Goal: Task Accomplishment & Management: Use online tool/utility

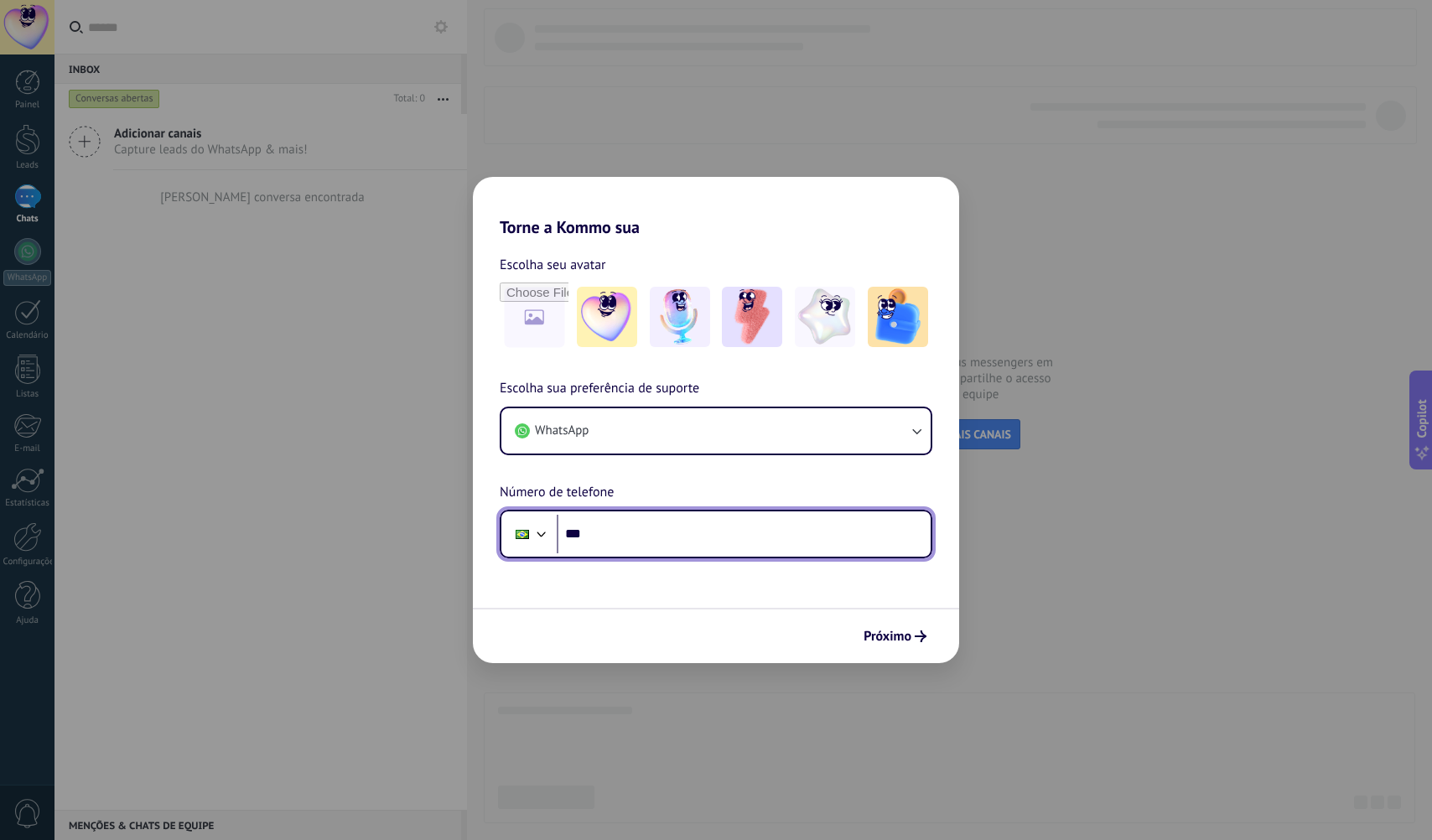
click at [702, 542] on input "***" at bounding box center [744, 534] width 374 height 39
type input "**********"
click at [899, 636] on span "Próximo" at bounding box center [887, 636] width 48 height 12
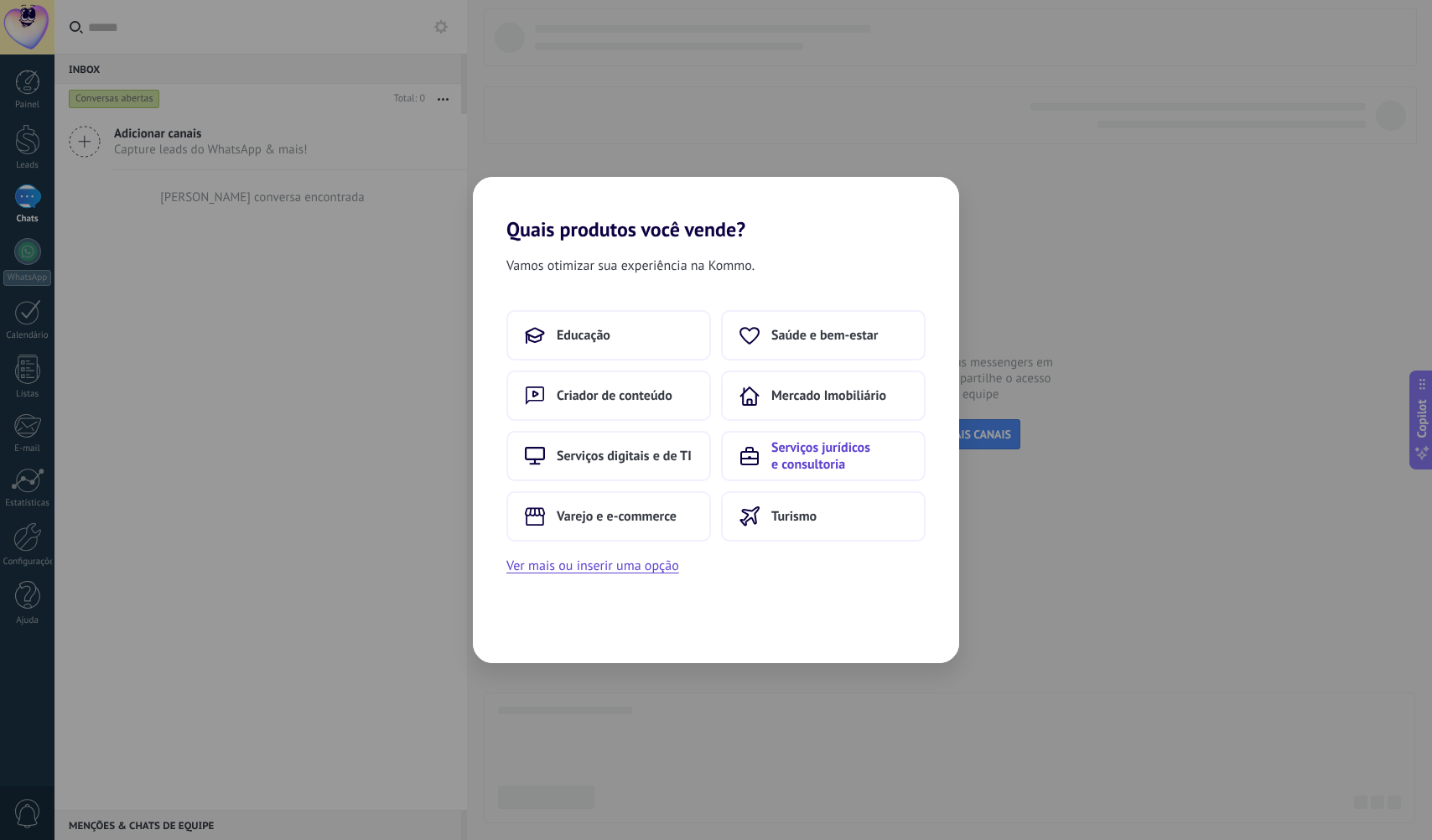
click at [801, 455] on span "Serviços jurídicos e consultoria" at bounding box center [839, 455] width 136 height 33
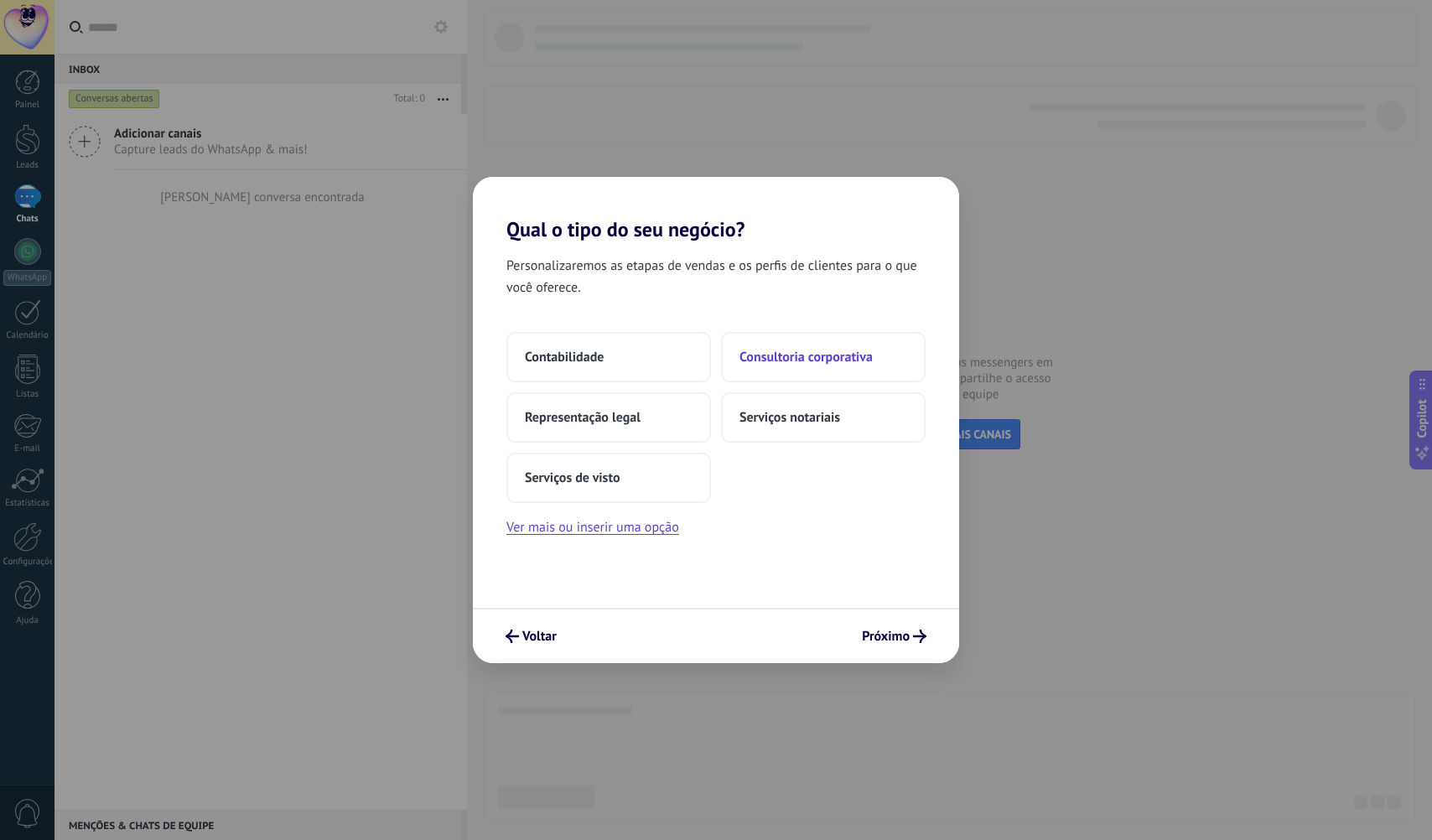
click at [802, 365] on button "Consultoria corporativa" at bounding box center [823, 357] width 204 height 51
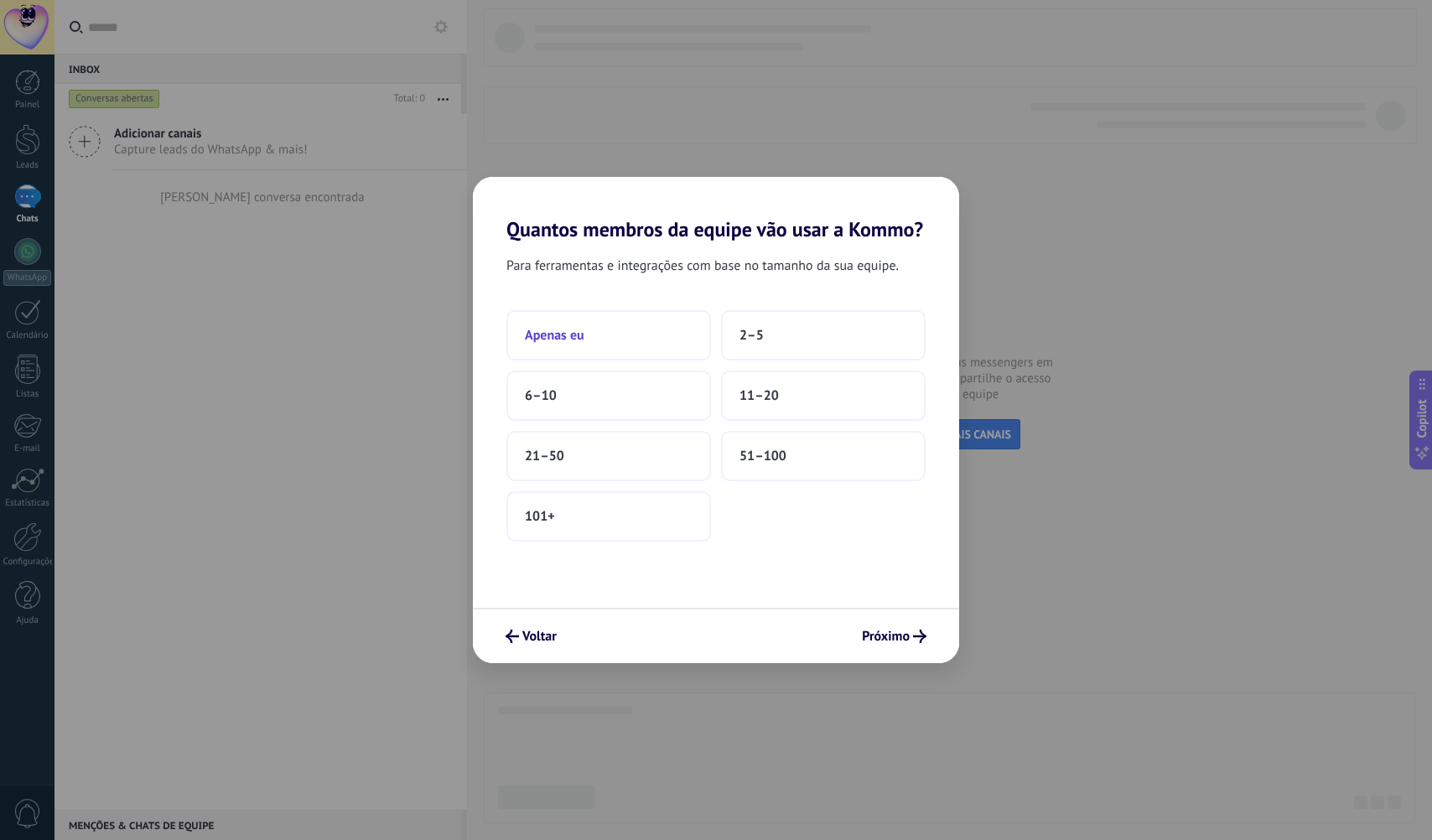
click at [623, 320] on button "Apenas eu" at bounding box center [608, 335] width 204 height 51
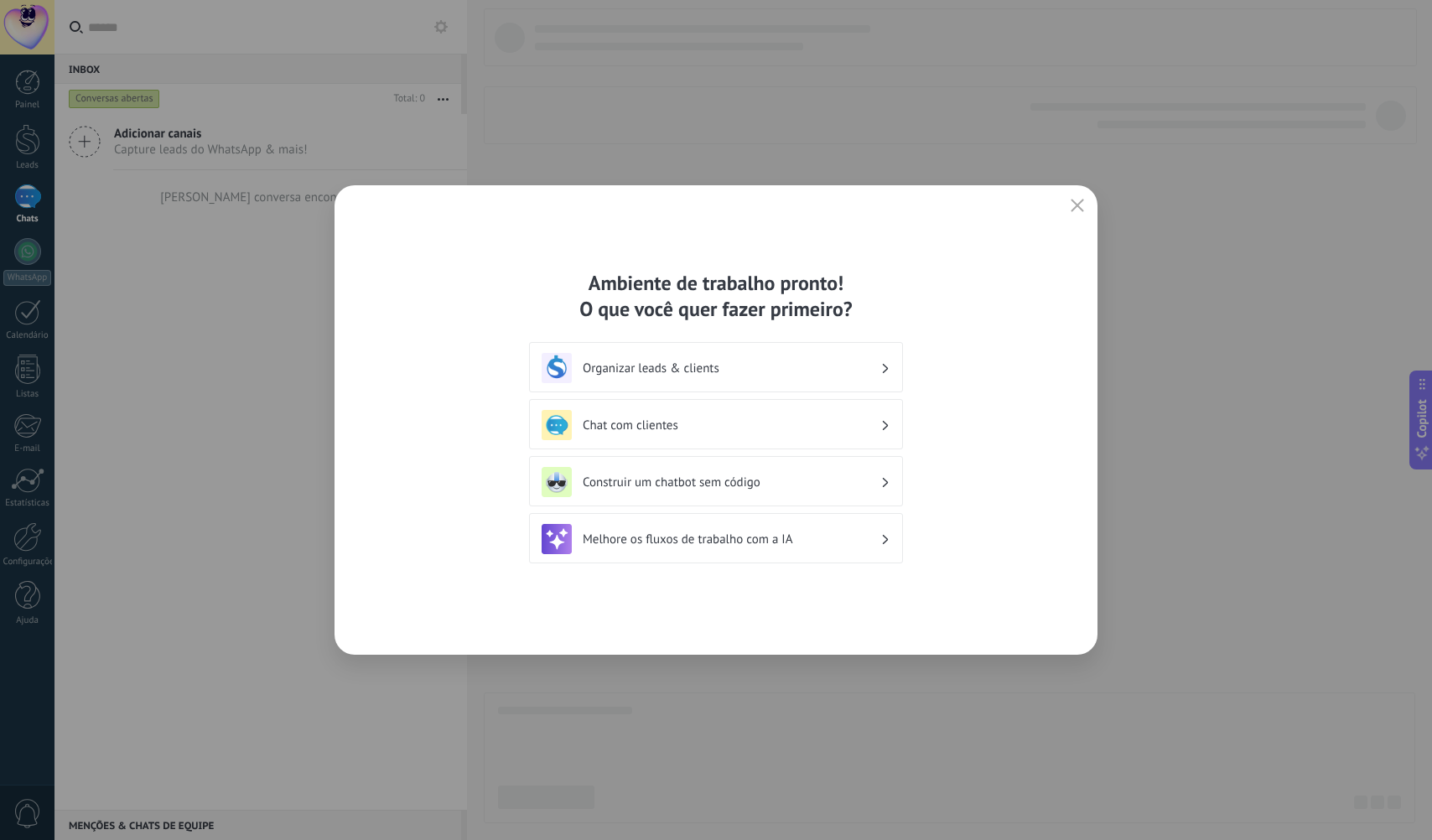
click at [790, 375] on h3 "Organizar leads & clients" at bounding box center [731, 369] width 297 height 16
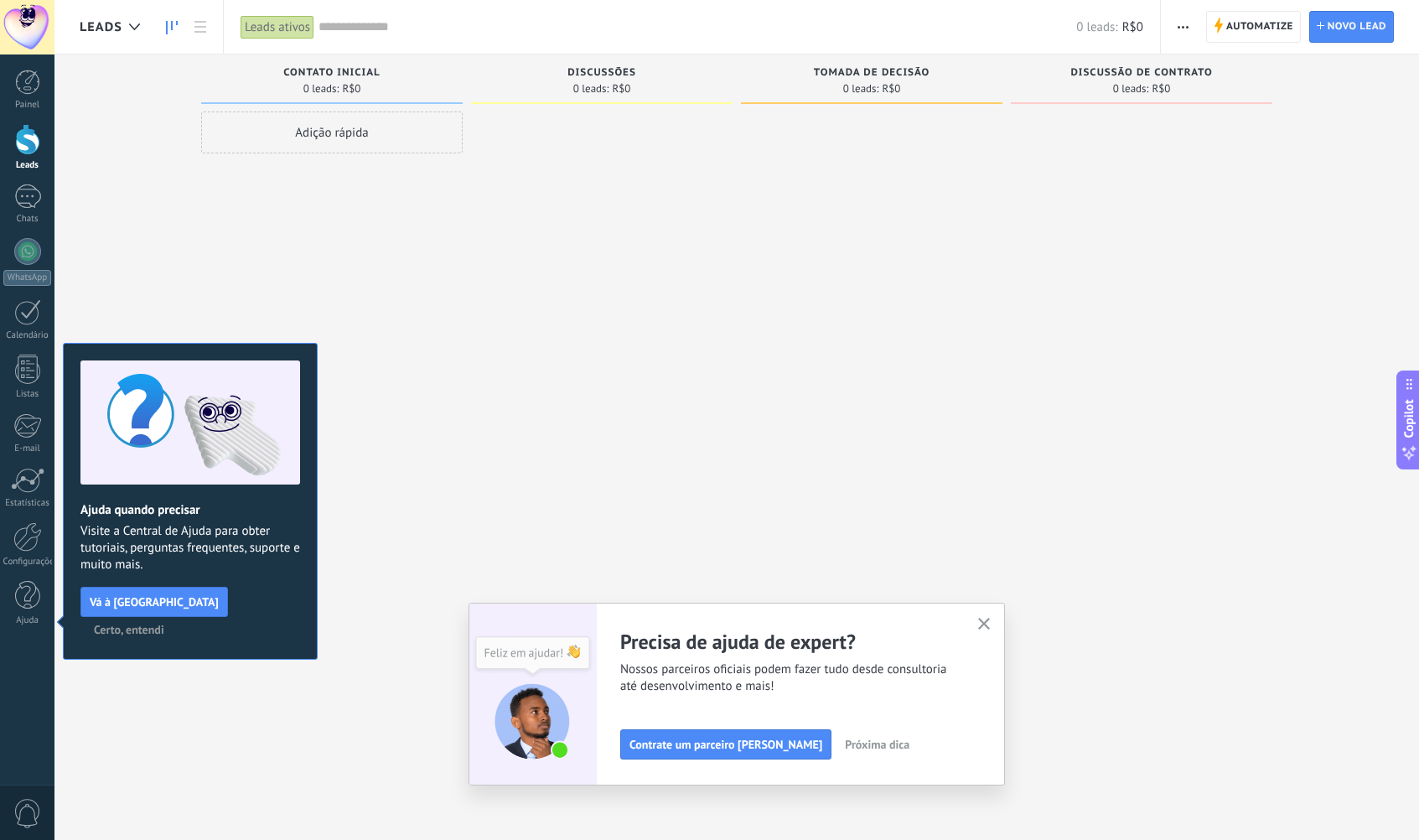
click at [164, 623] on span "Certo, entendi" at bounding box center [129, 629] width 70 height 12
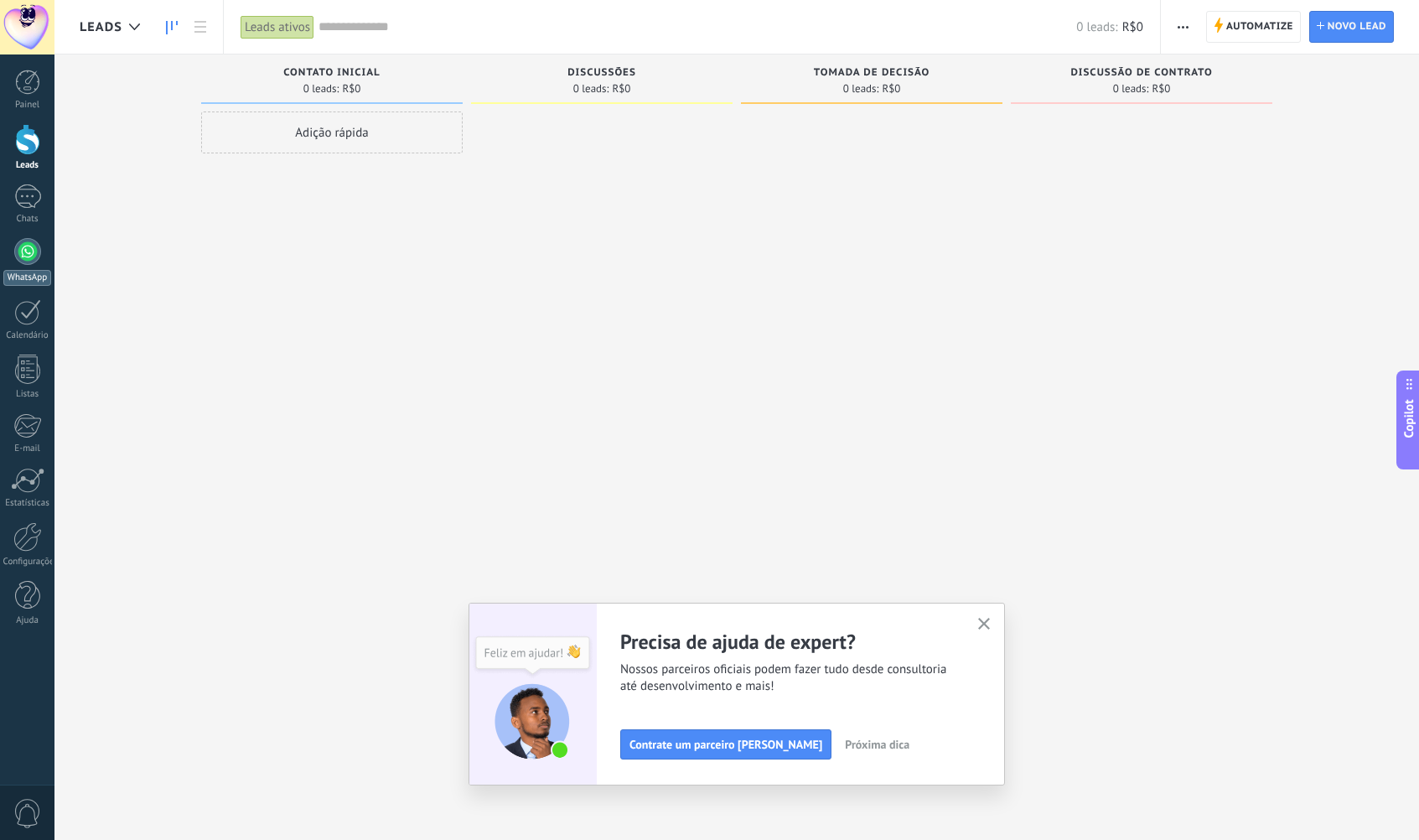
click at [26, 252] on div at bounding box center [28, 251] width 27 height 27
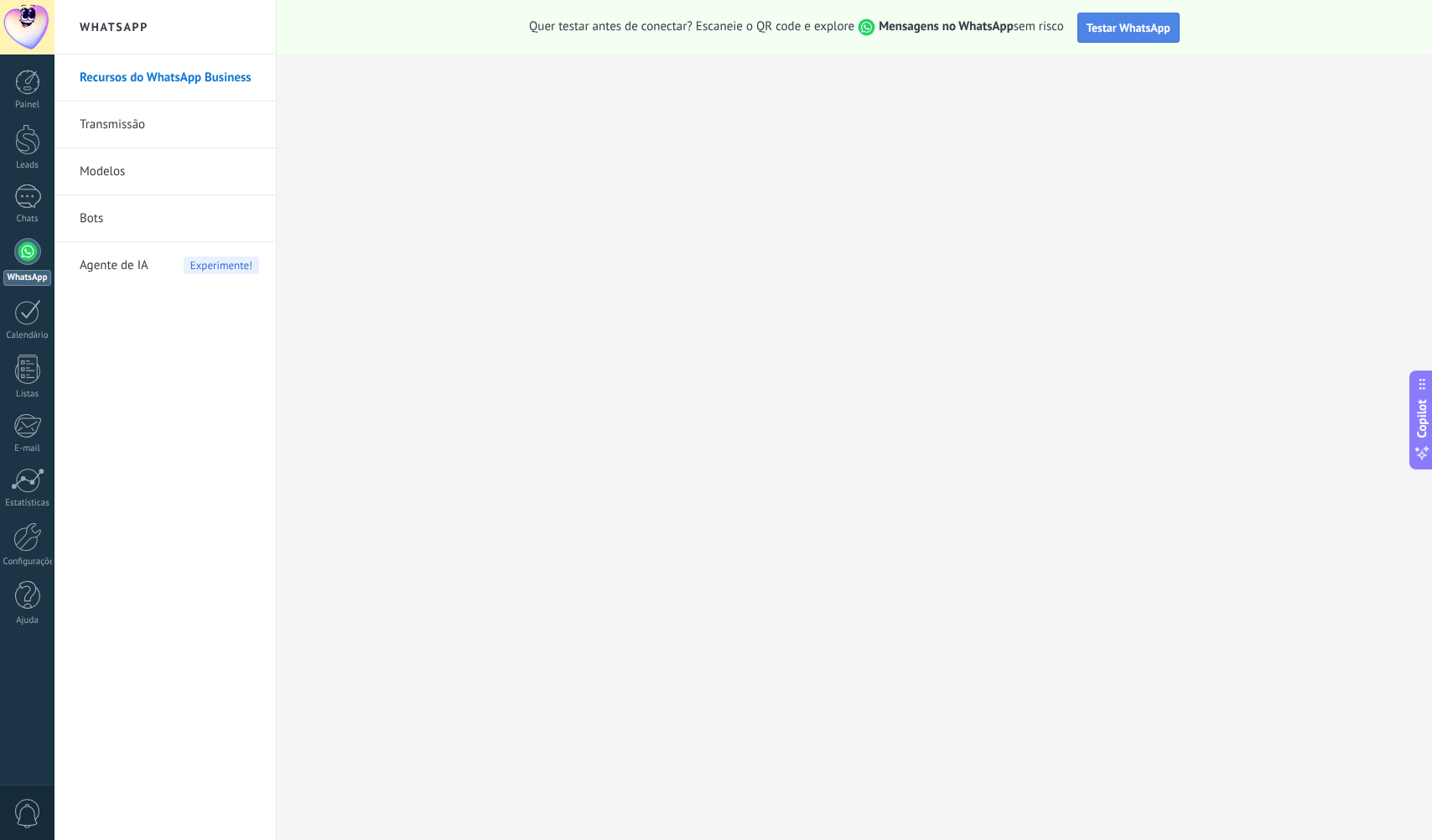
click at [1131, 20] on span "Testar WhatsApp" at bounding box center [1128, 27] width 84 height 15
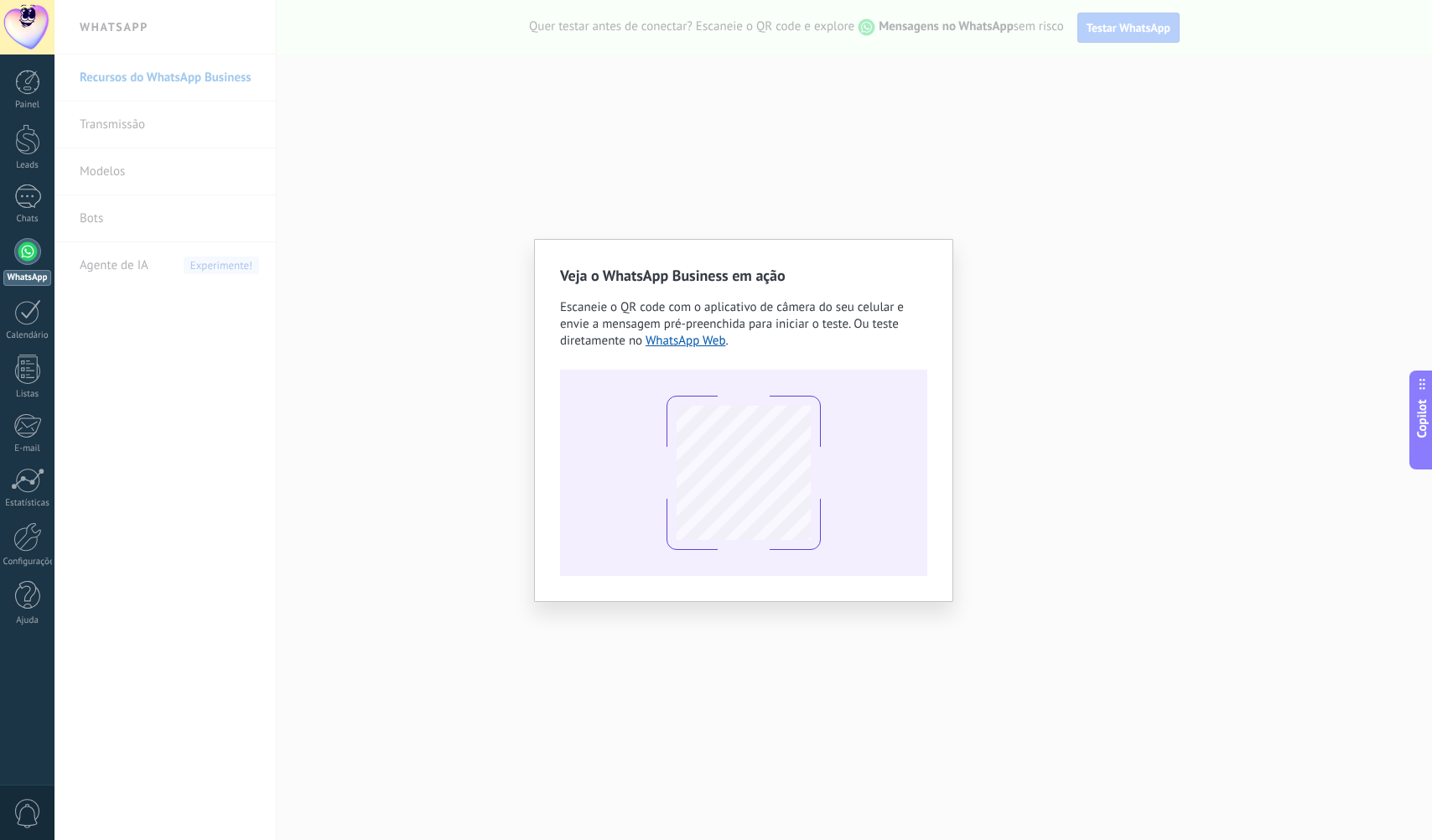
click at [984, 189] on div "Veja o WhatsApp Business em ação Escaneie o QR code com o aplicativo de câmera …" at bounding box center [743, 420] width 1377 height 840
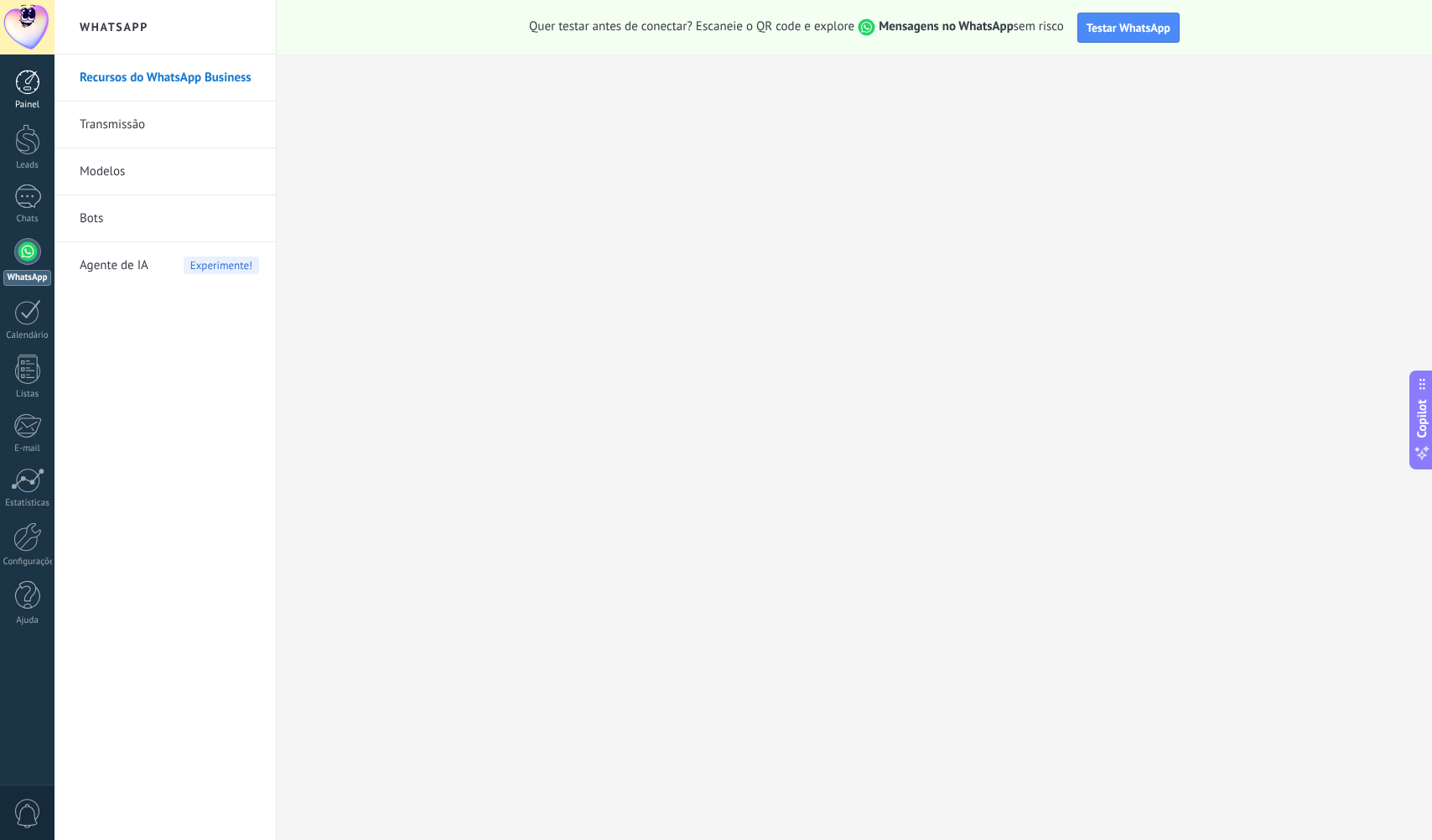
click at [31, 98] on link "Painel" at bounding box center [27, 89] width 54 height 41
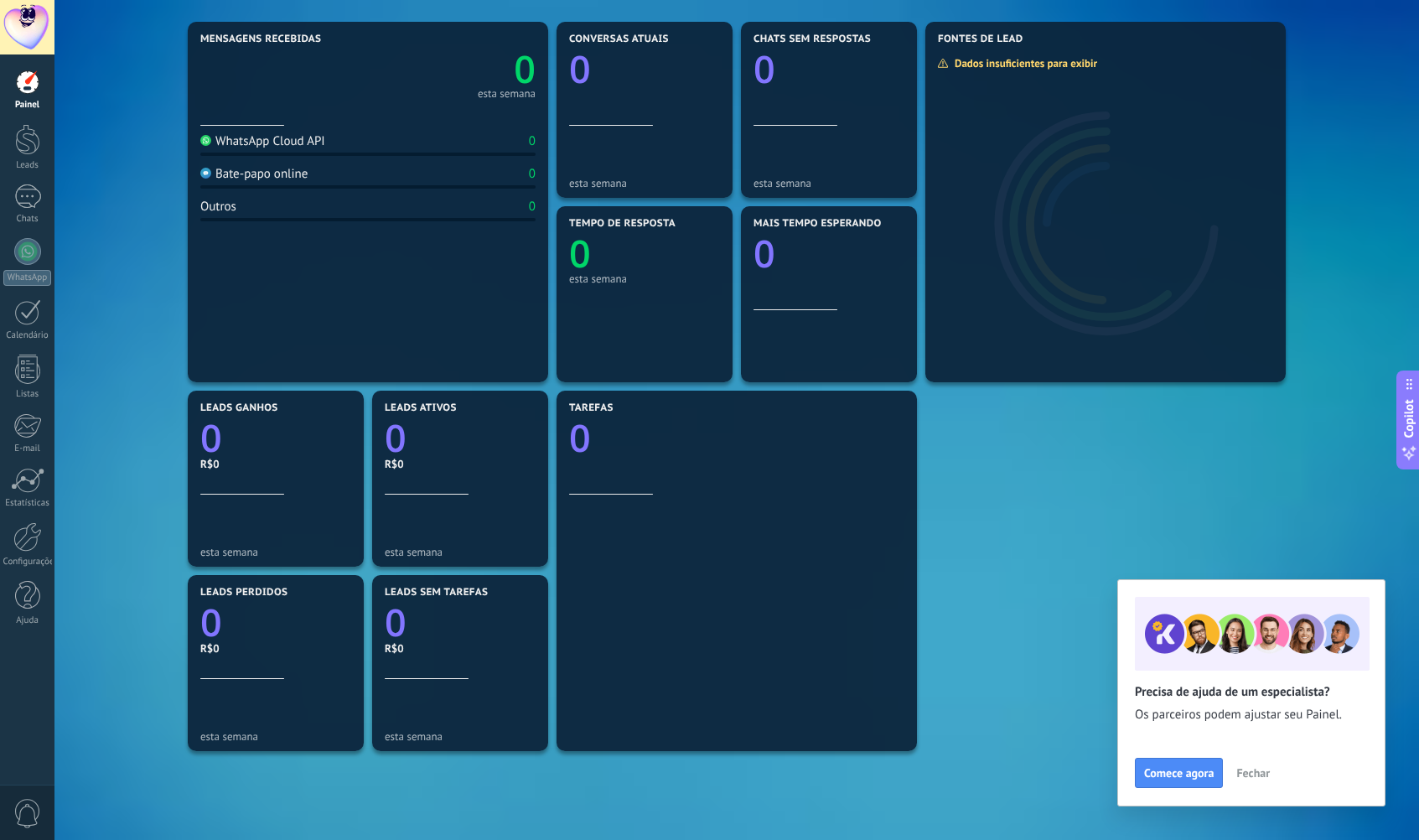
scroll to position [84, 0]
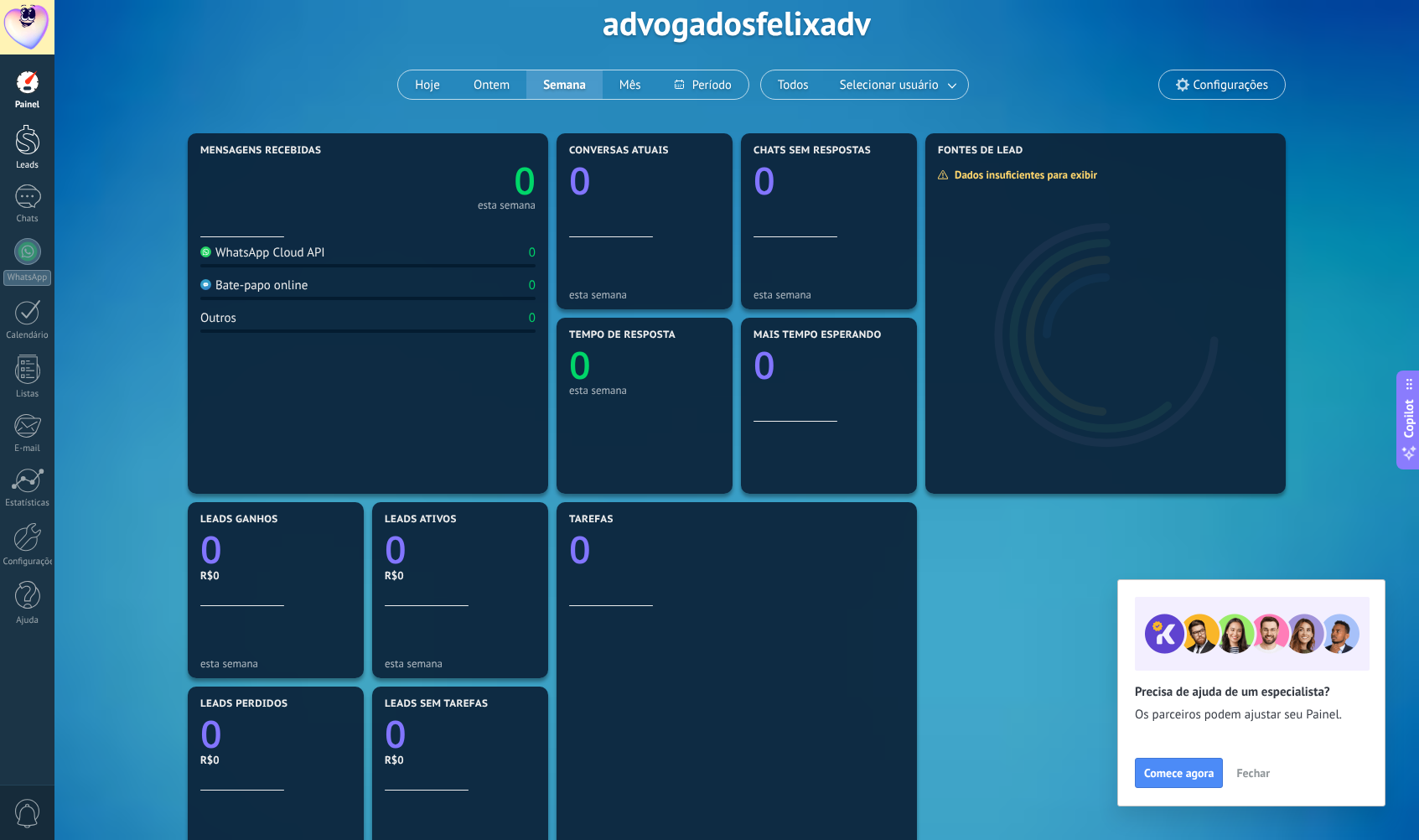
click at [27, 152] on div at bounding box center [28, 139] width 25 height 31
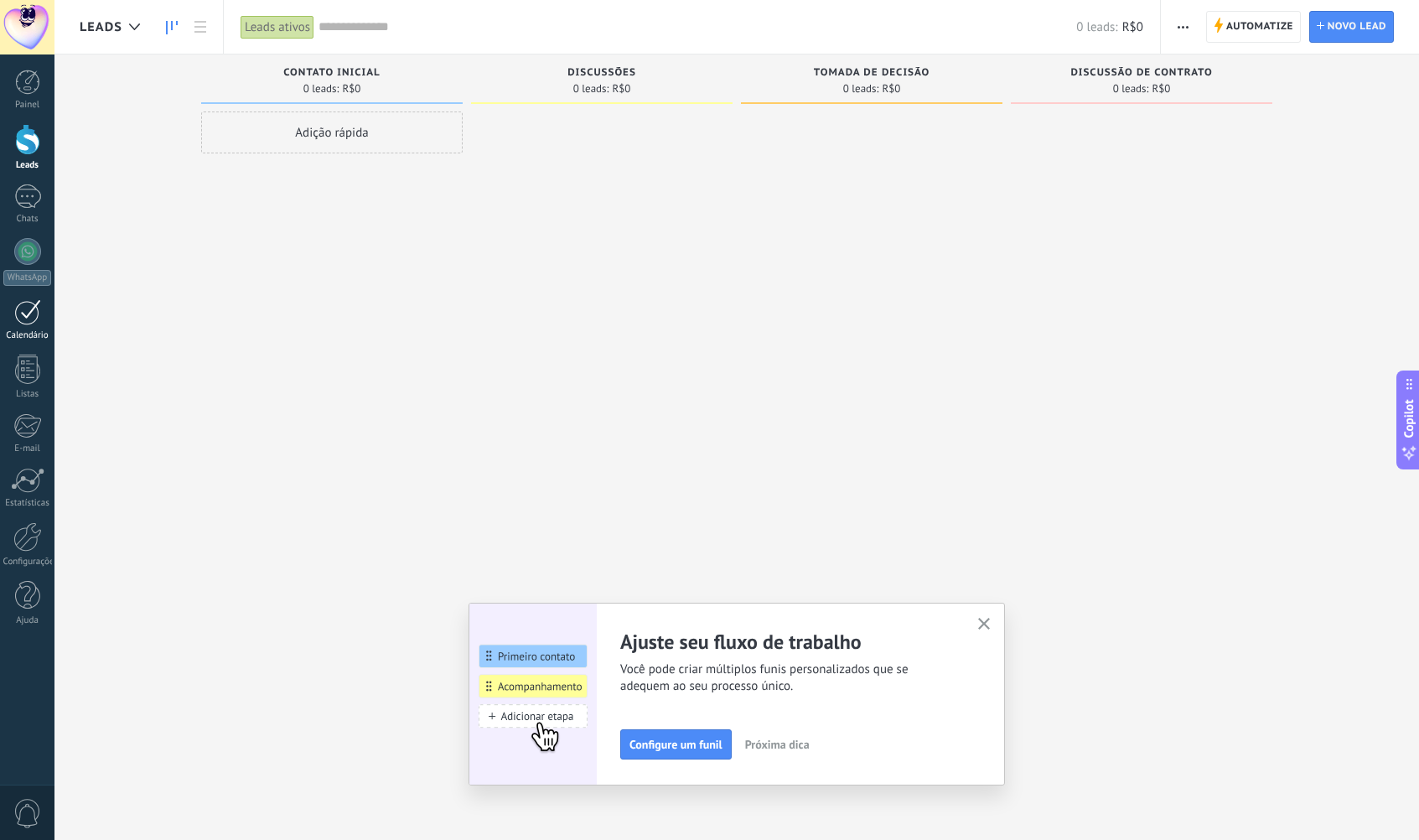
click at [27, 320] on div at bounding box center [28, 312] width 27 height 26
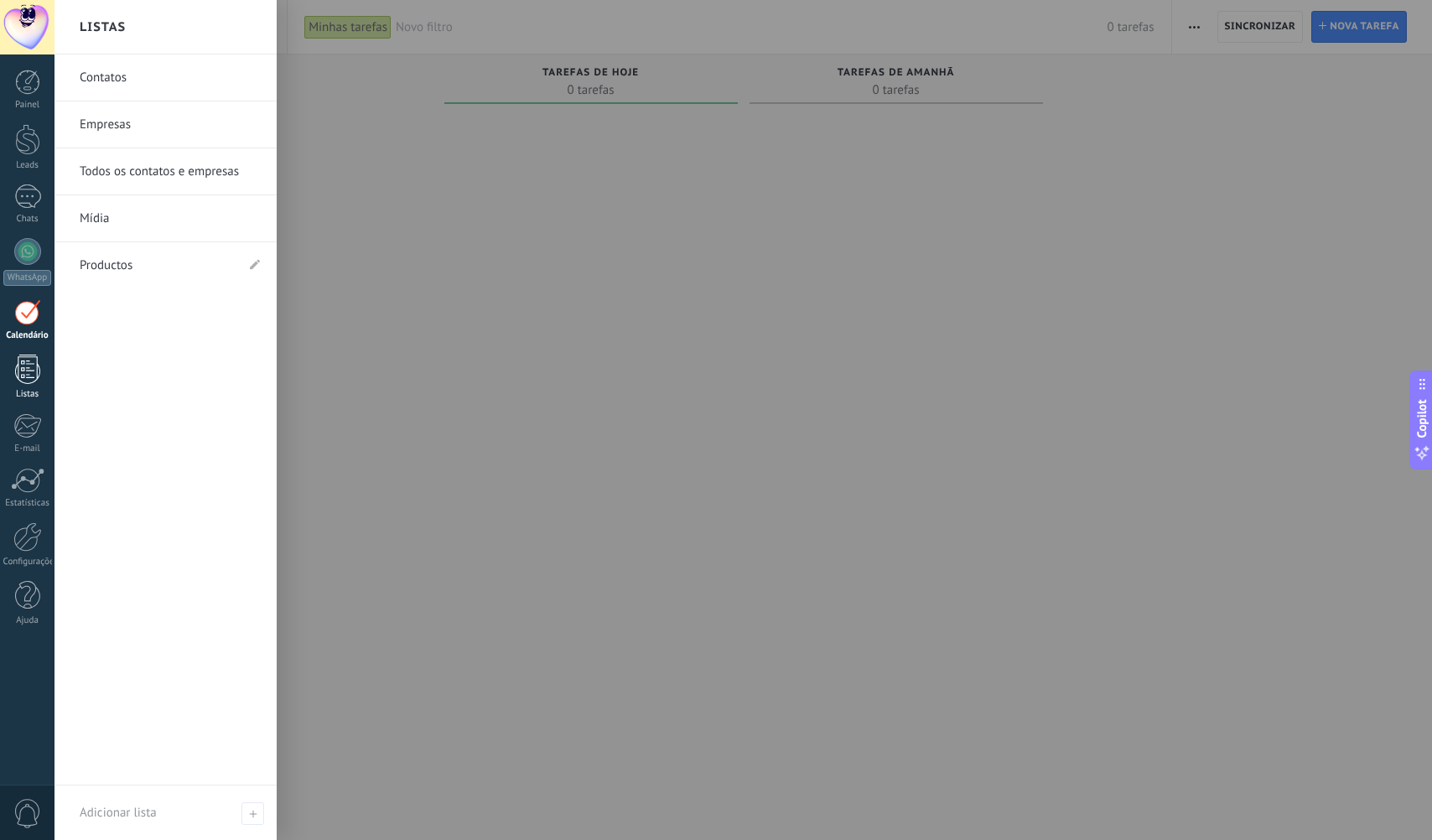
click at [34, 377] on div at bounding box center [28, 369] width 25 height 29
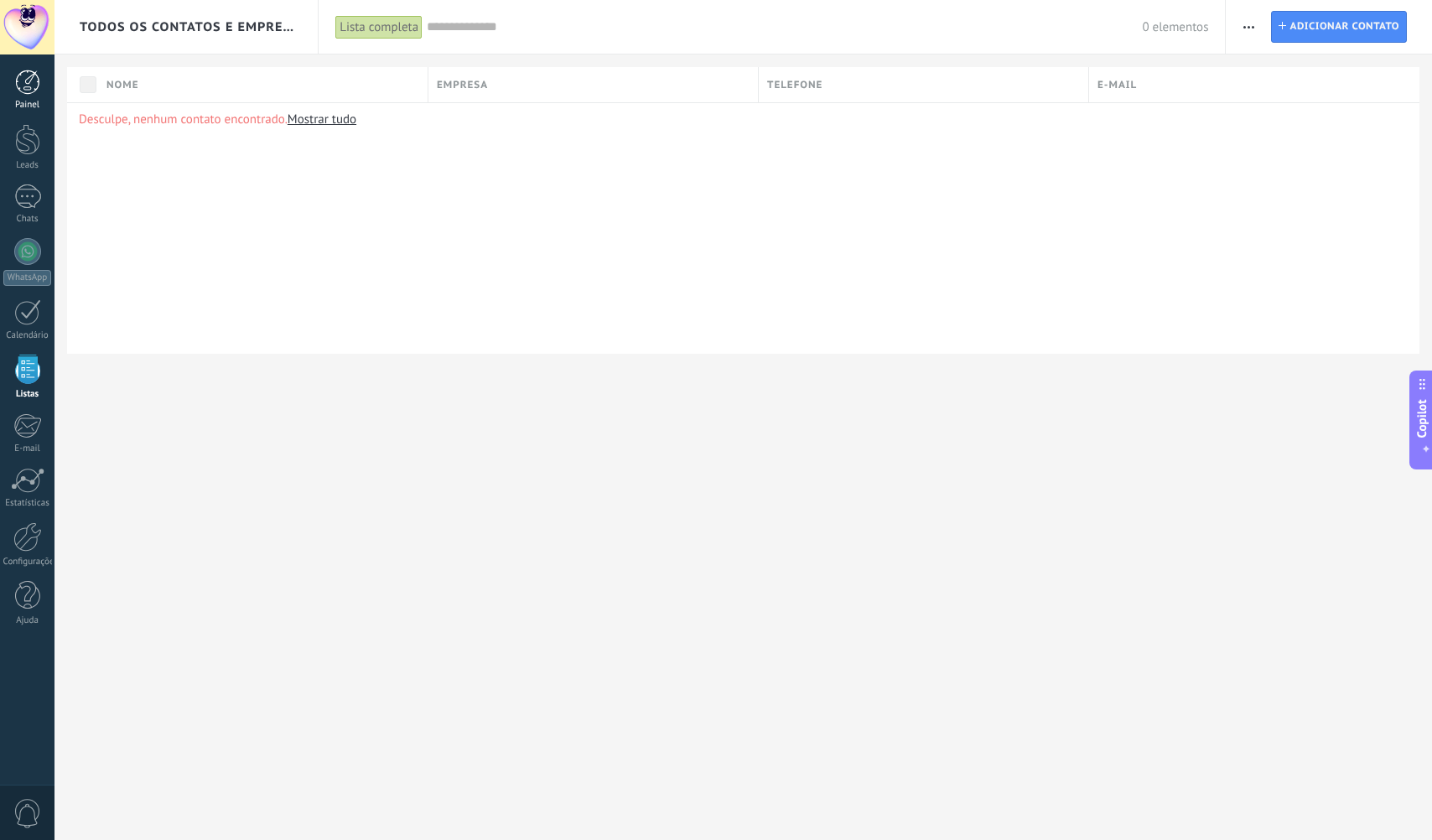
click at [20, 97] on link "Painel" at bounding box center [27, 89] width 54 height 41
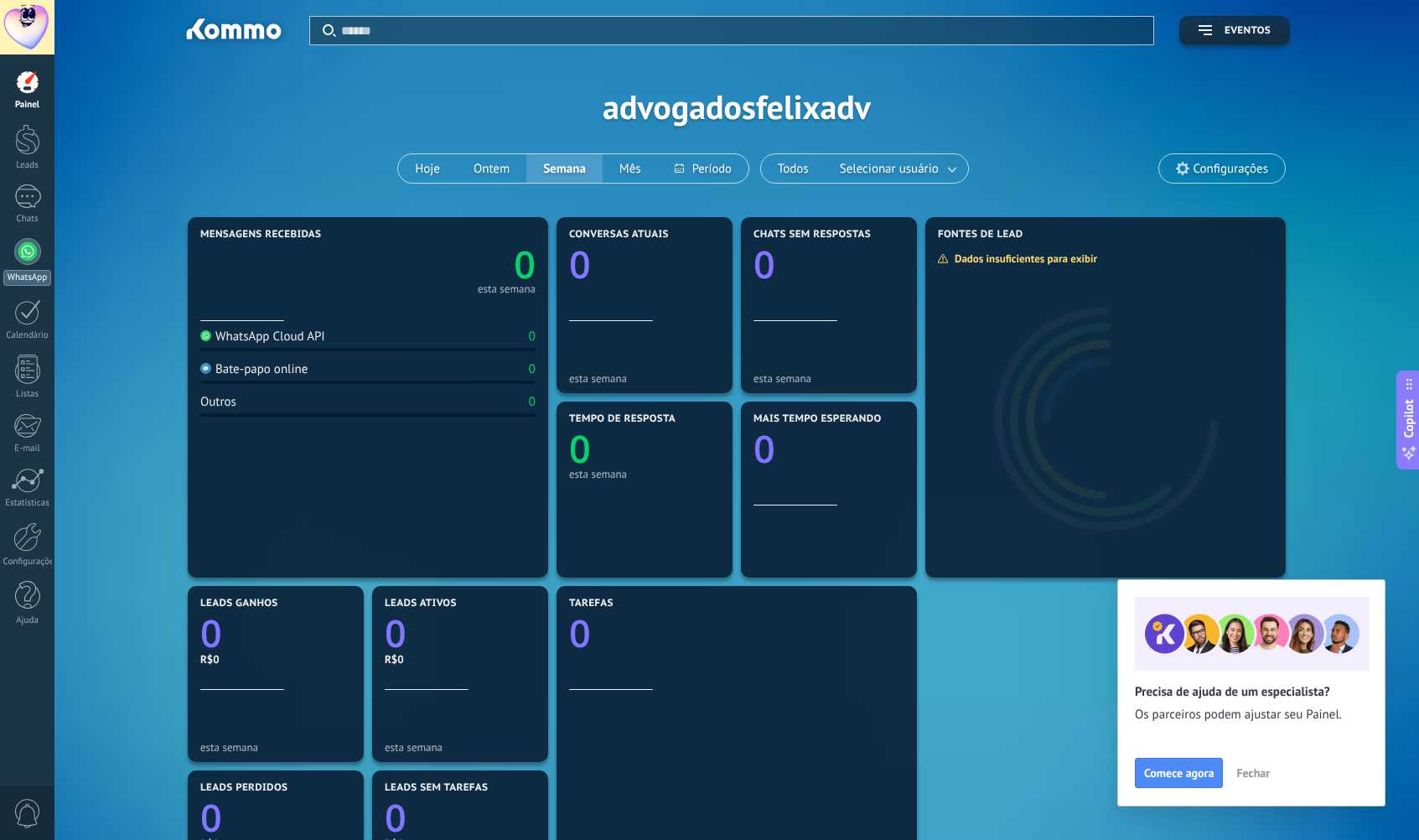
click at [30, 252] on div at bounding box center [28, 251] width 27 height 27
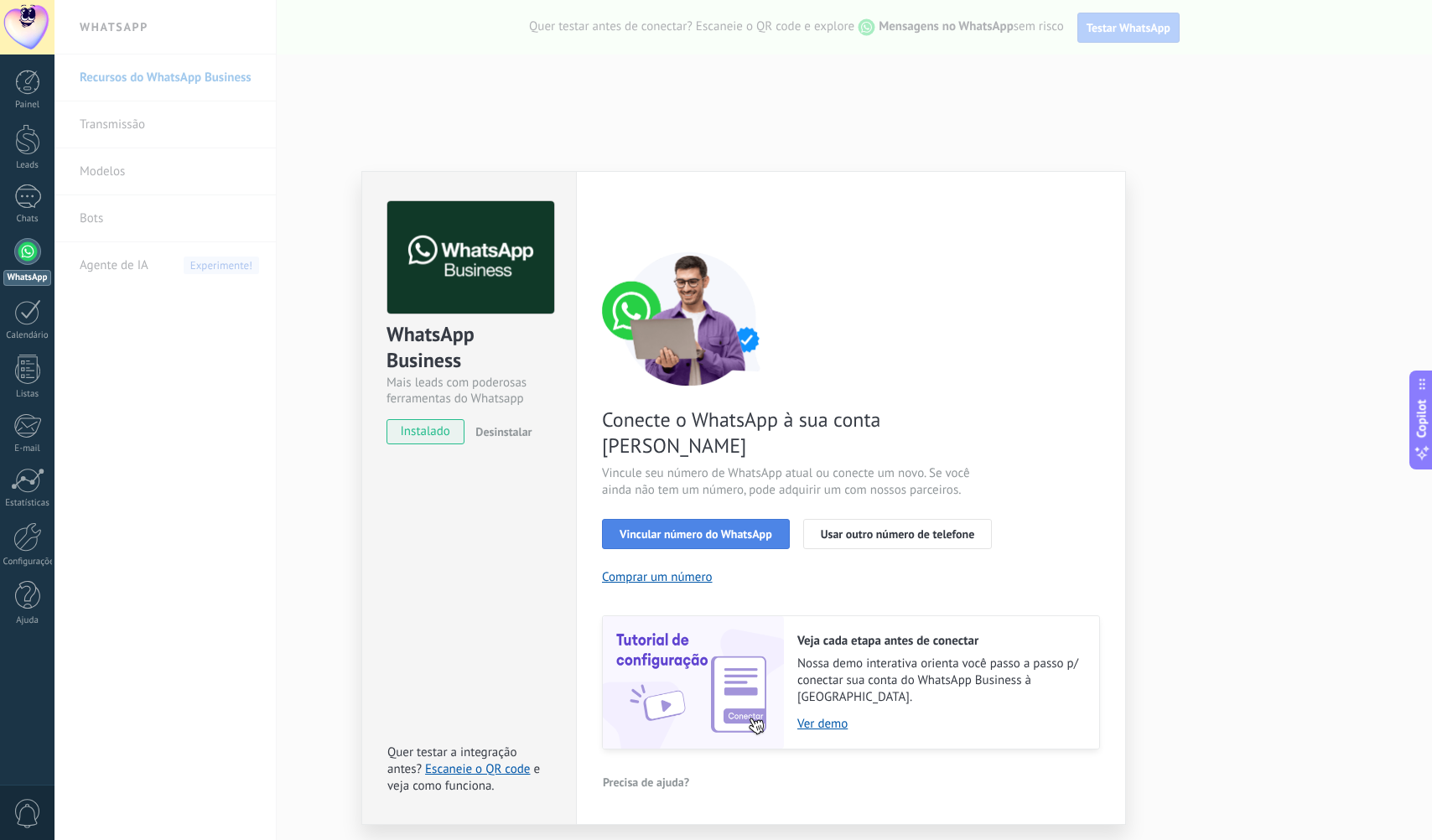
click at [766, 518] on button "Vincular número do WhatsApp" at bounding box center [696, 533] width 188 height 30
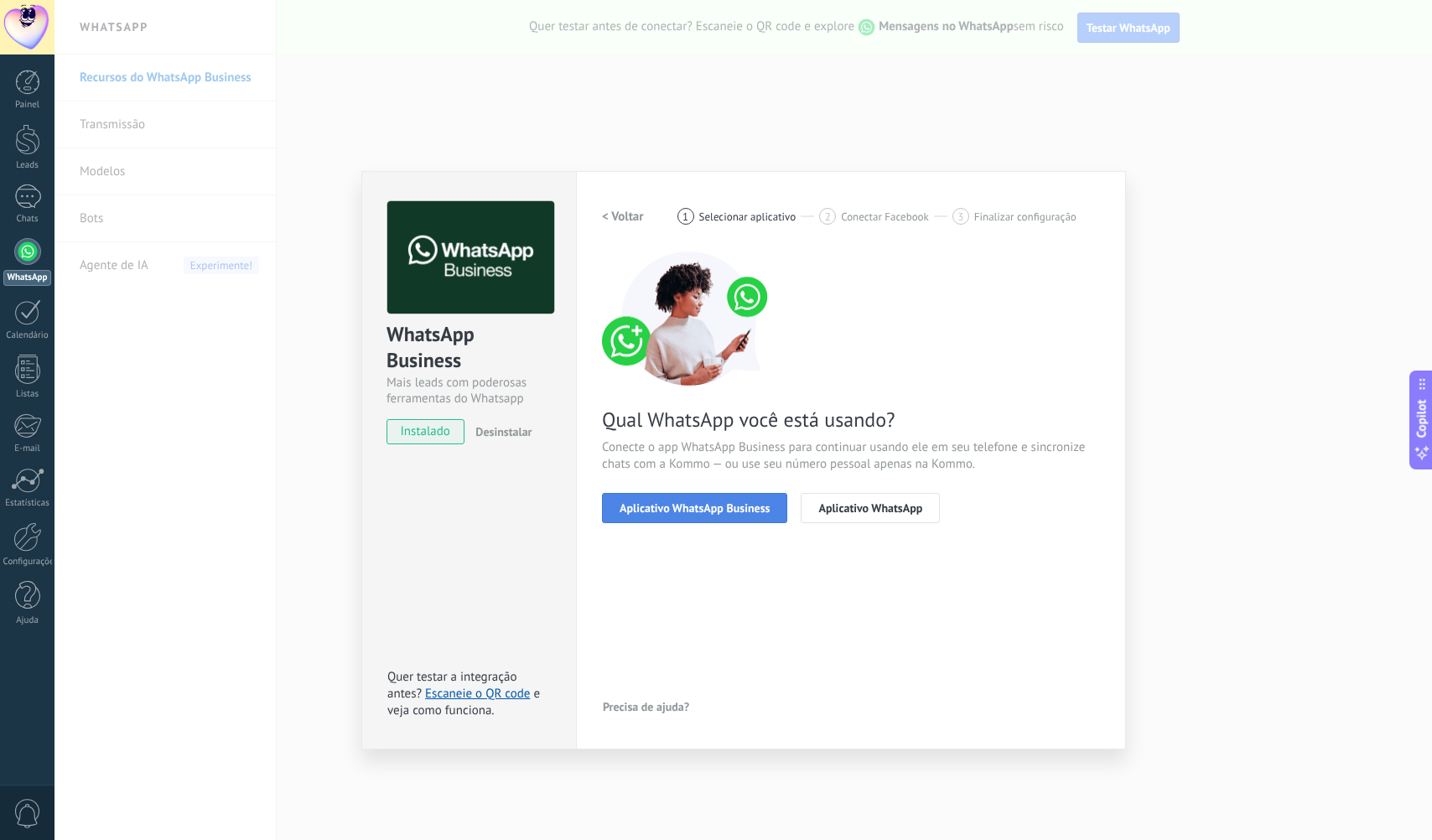
click at [767, 513] on span "Aplicativo WhatsApp Business" at bounding box center [695, 508] width 150 height 12
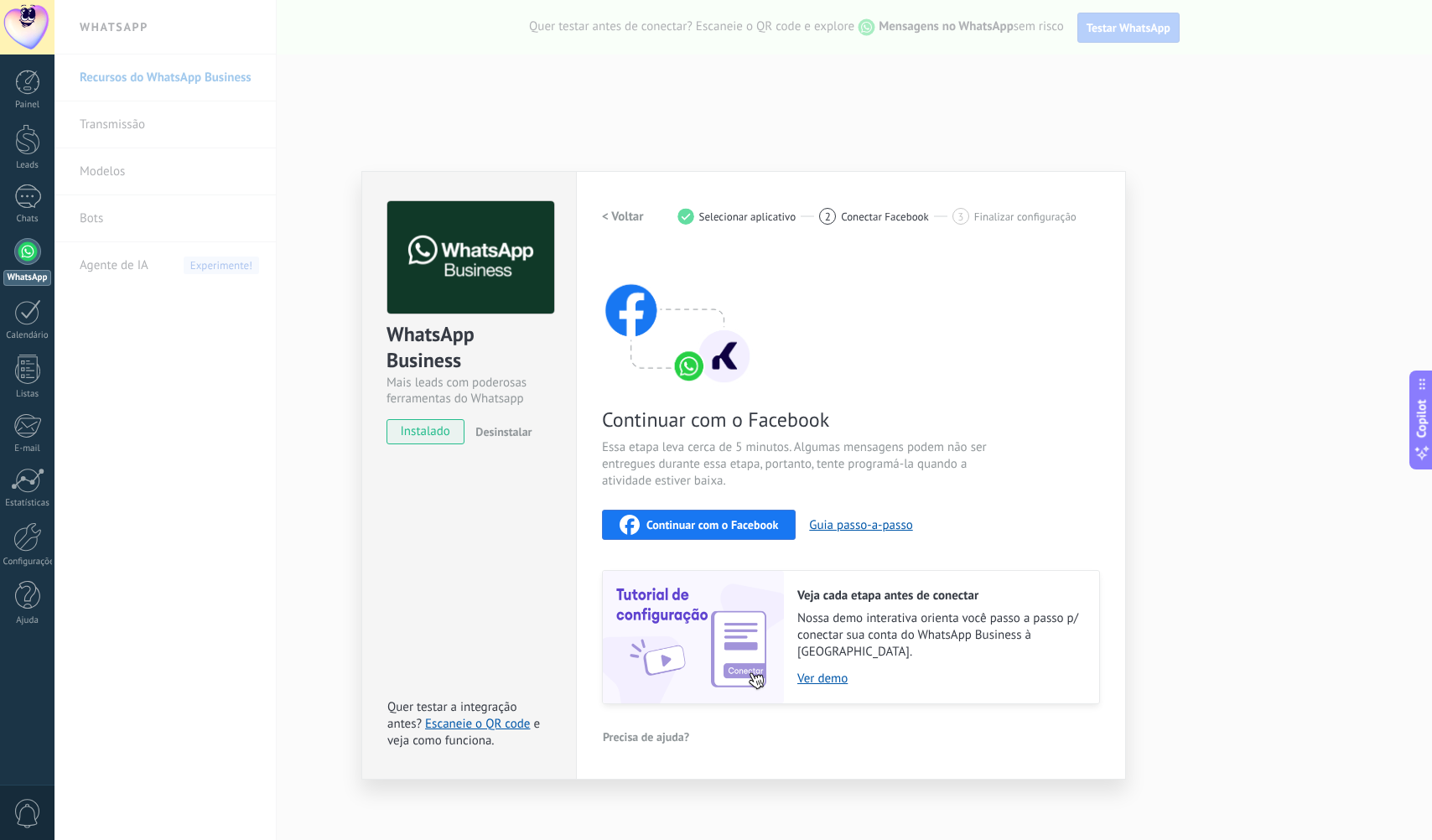
click at [701, 518] on span "Continuar com o Facebook" at bounding box center [712, 524] width 132 height 12
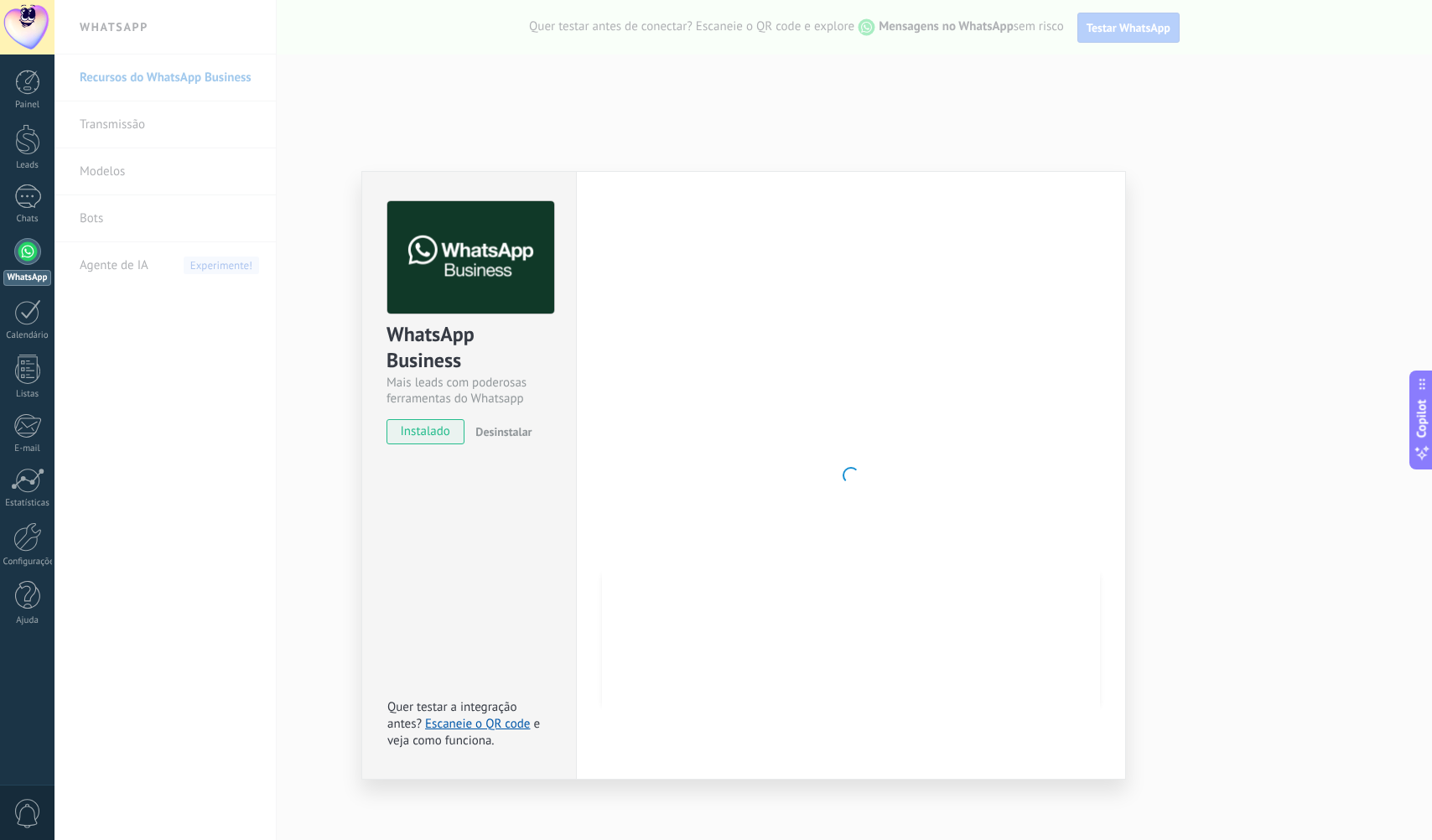
click at [963, 145] on div "WhatsApp Business Mais leads com poderosas ferramentas do Whatsapp instalado De…" at bounding box center [743, 420] width 1377 height 840
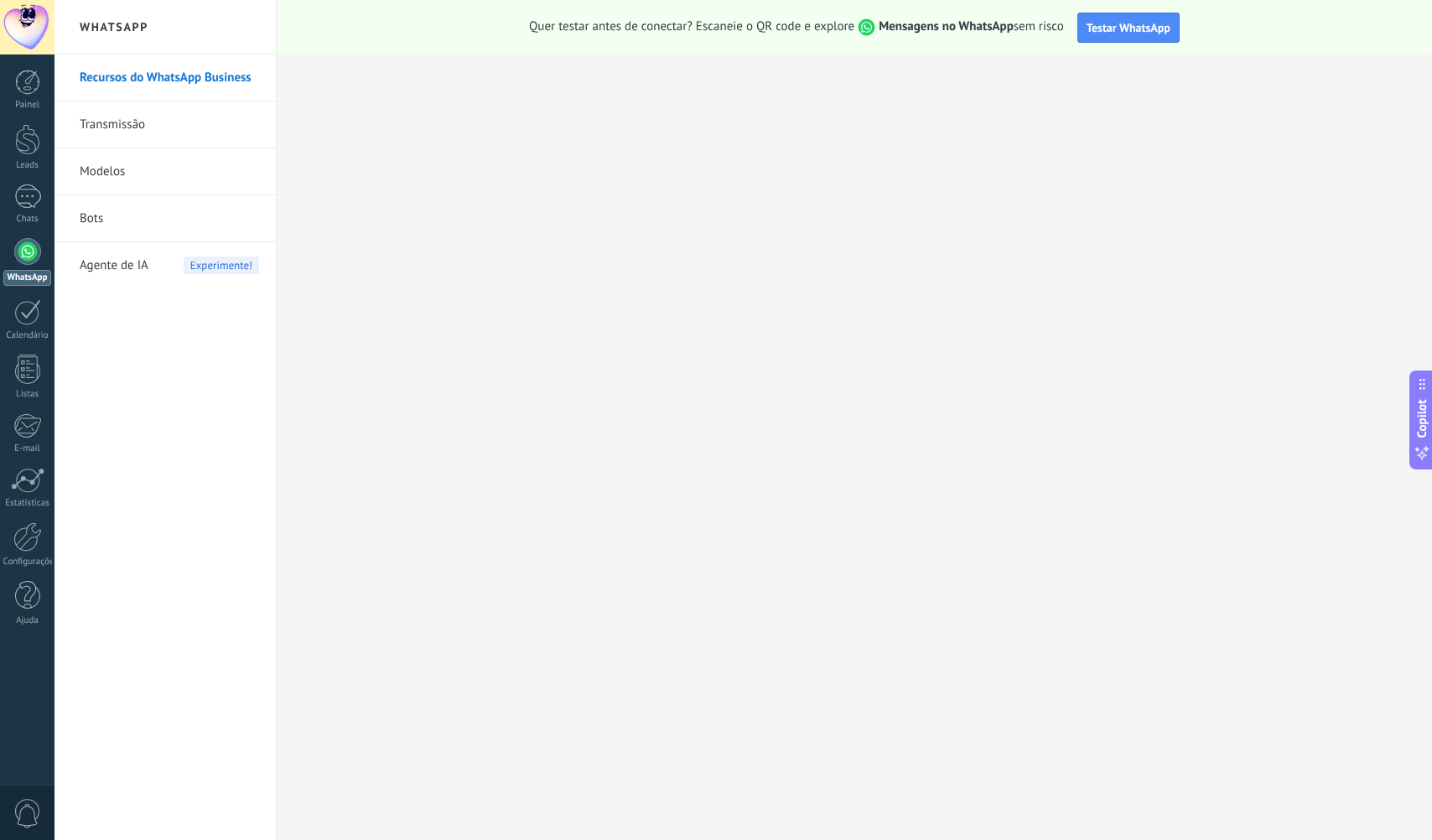
click at [17, 241] on link "WhatsApp" at bounding box center [27, 261] width 54 height 48
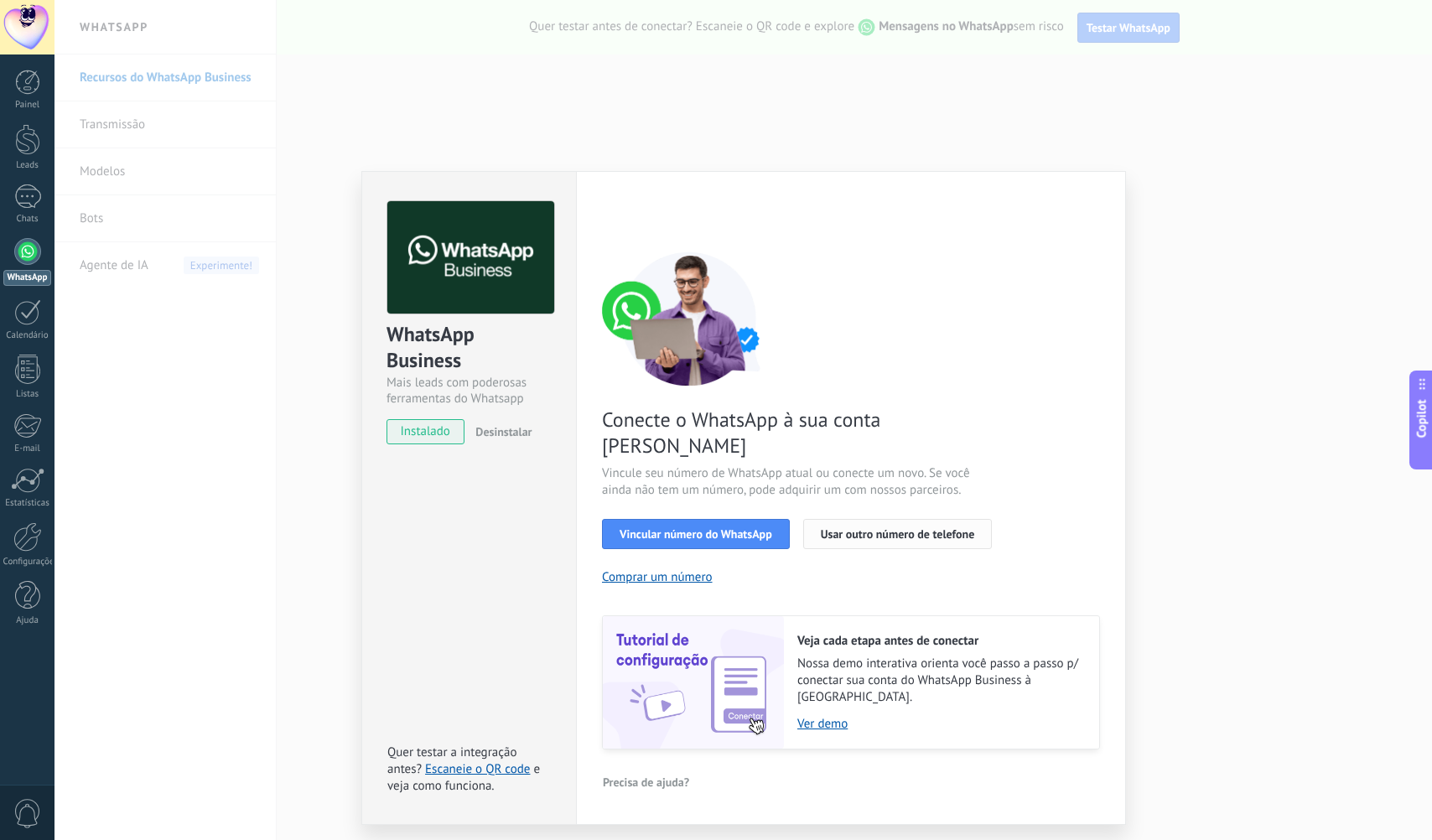
click at [894, 527] on span "Usar outro número de telefone" at bounding box center [897, 533] width 154 height 12
click at [736, 527] on span "Vincular número do WhatsApp" at bounding box center [696, 533] width 153 height 12
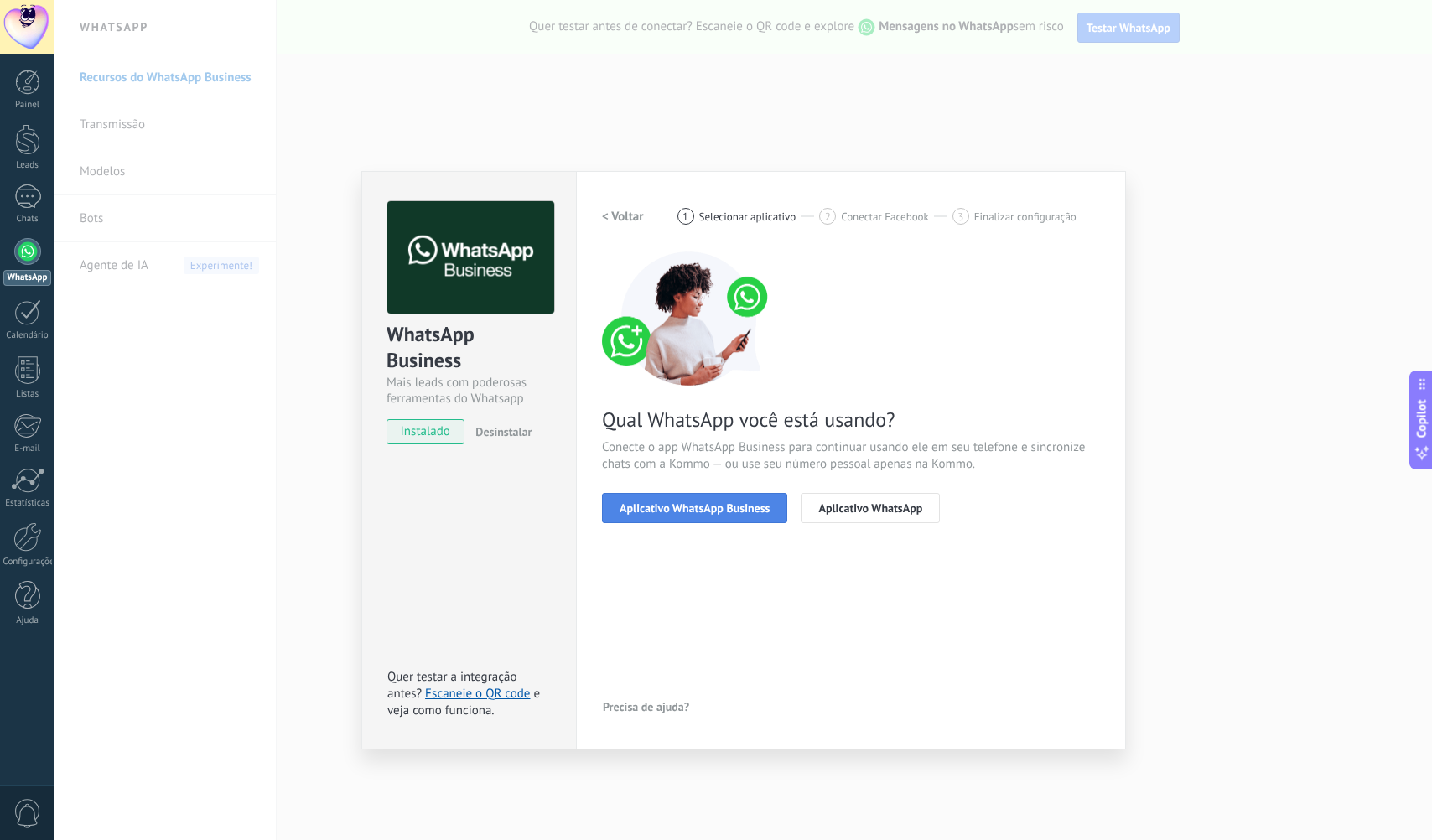
click at [748, 511] on span "Aplicativo WhatsApp Business" at bounding box center [695, 508] width 150 height 12
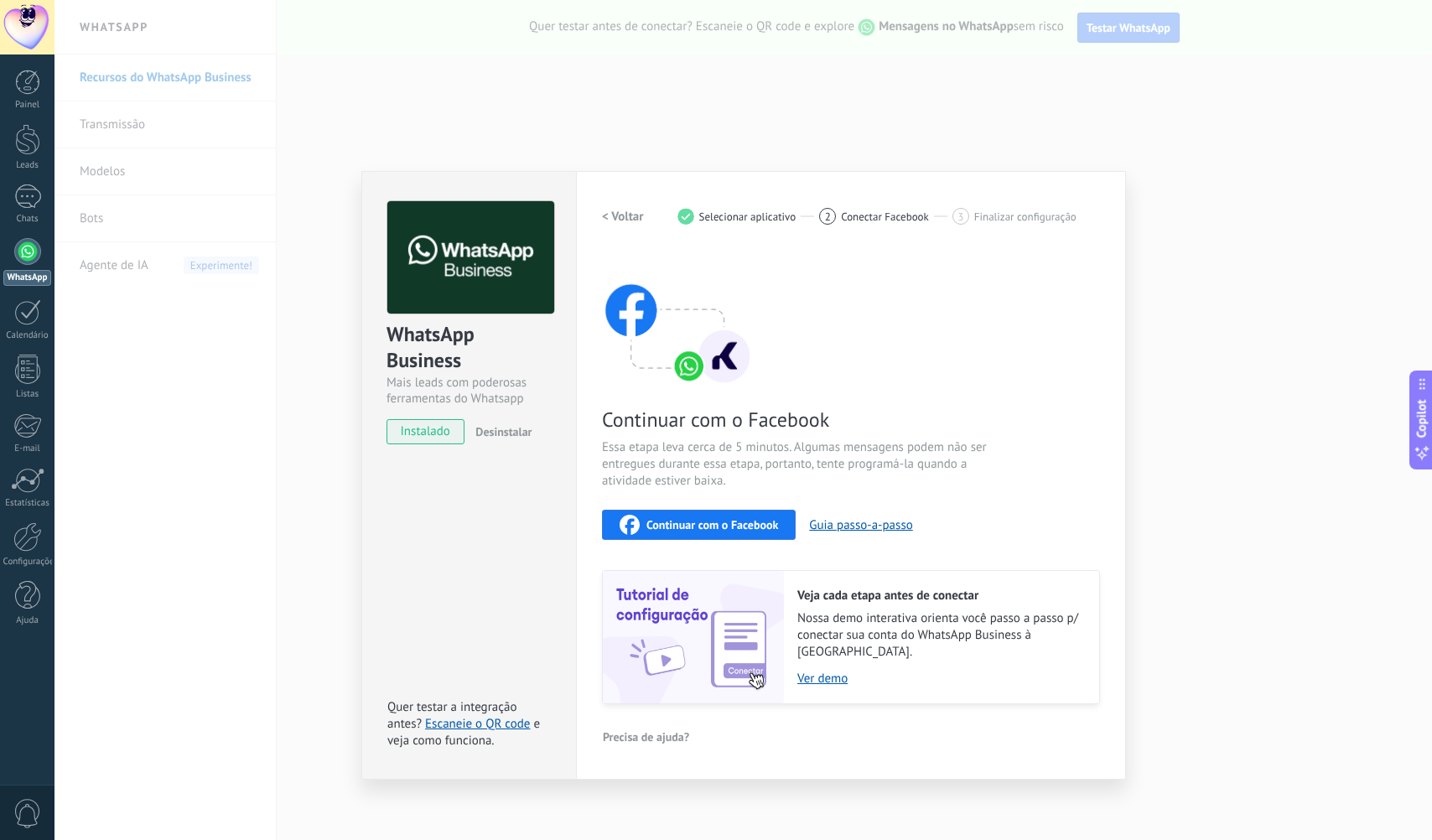
click at [752, 523] on span "Continuar com o Facebook" at bounding box center [712, 524] width 132 height 12
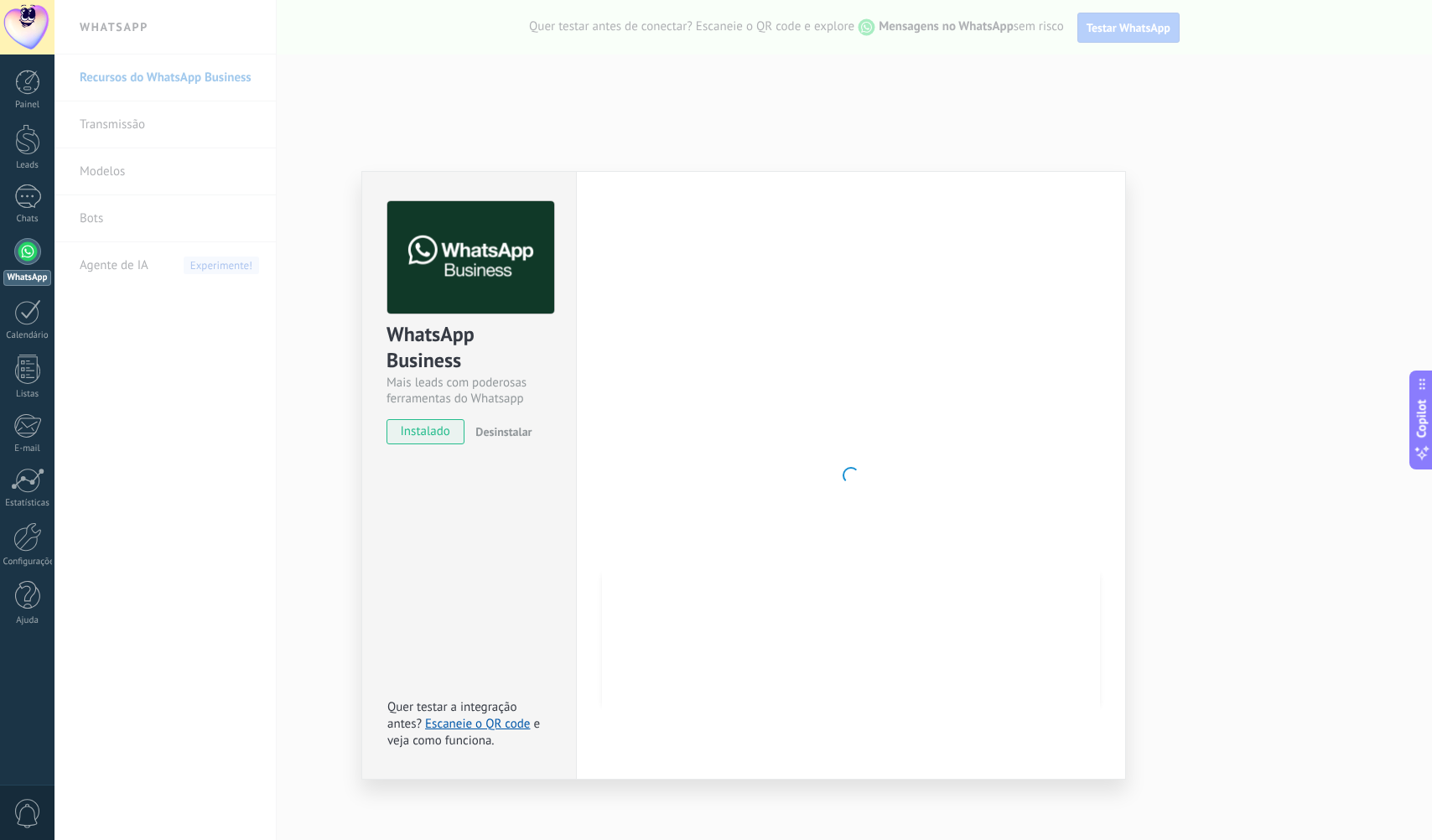
click at [690, 166] on div "WhatsApp Business Mais leads com poderosas ferramentas do Whatsapp instalado De…" at bounding box center [743, 420] width 1377 height 840
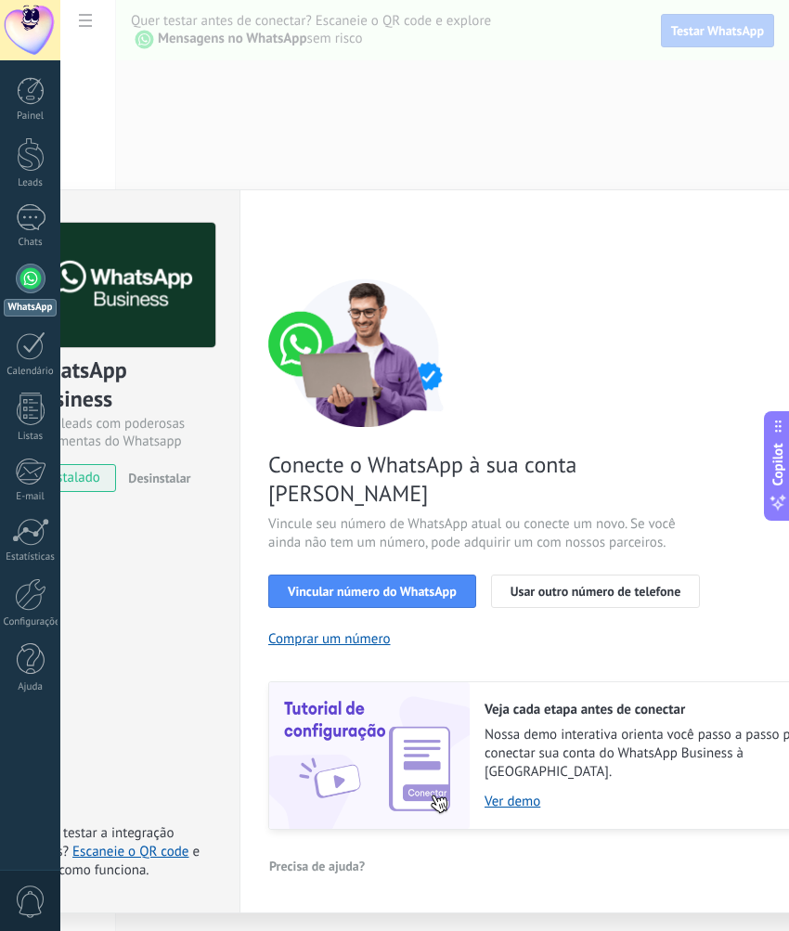
click at [613, 290] on div "Conecte o WhatsApp à sua conta Kommo Vincule seu número de WhatsApp atual ou co…" at bounding box center [543, 553] width 551 height 551
click at [528, 792] on link "Ver demo" at bounding box center [641, 801] width 315 height 18
